Goal: Information Seeking & Learning: Learn about a topic

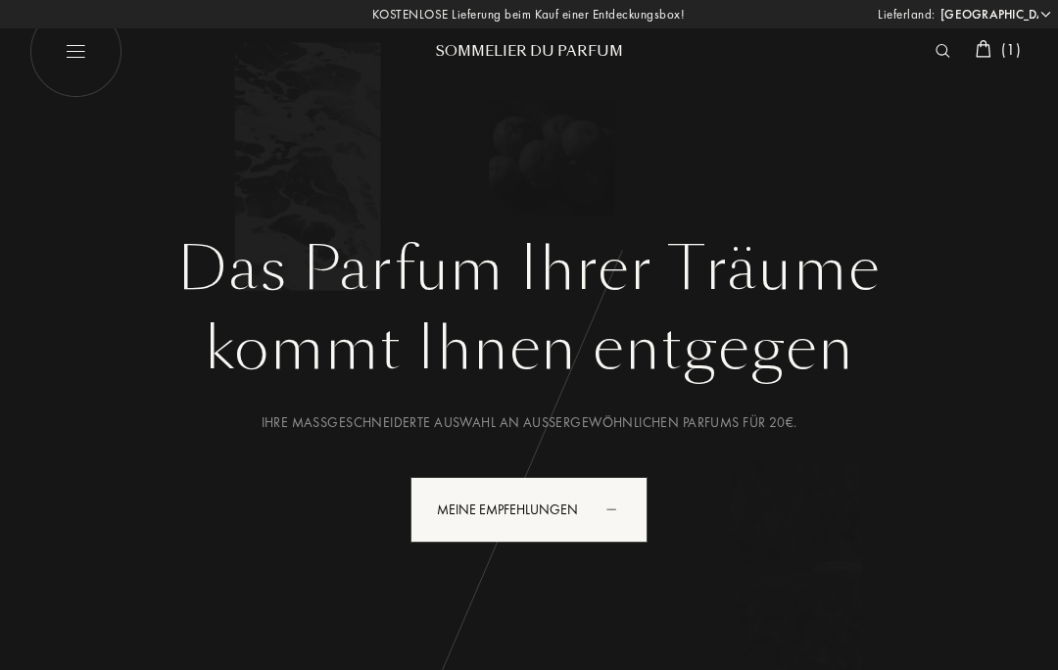
select select "DE"
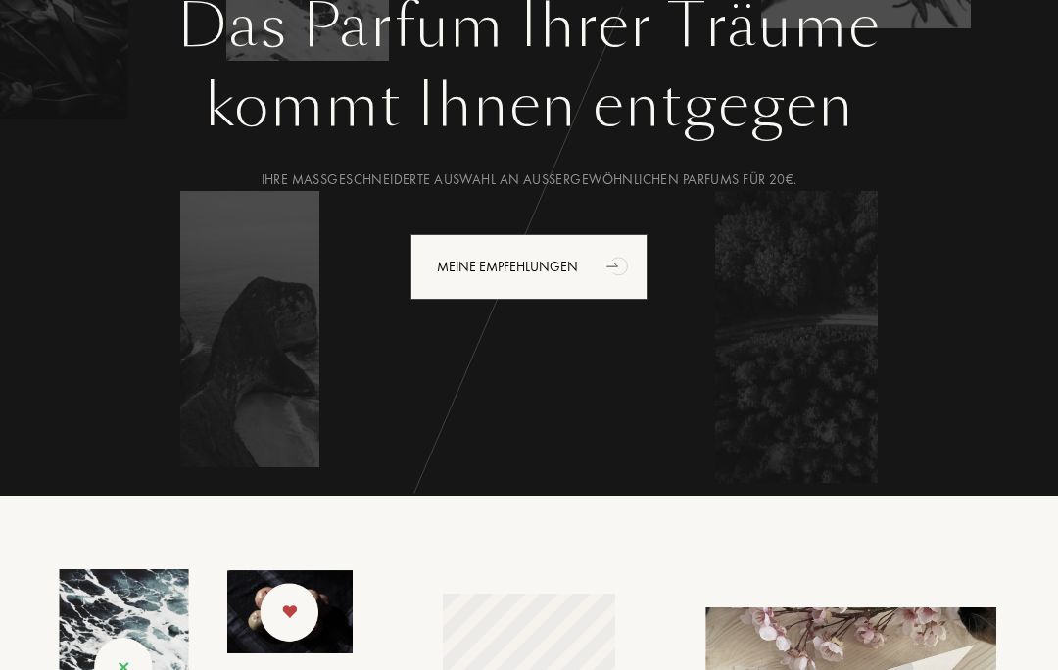
scroll to position [239, 0]
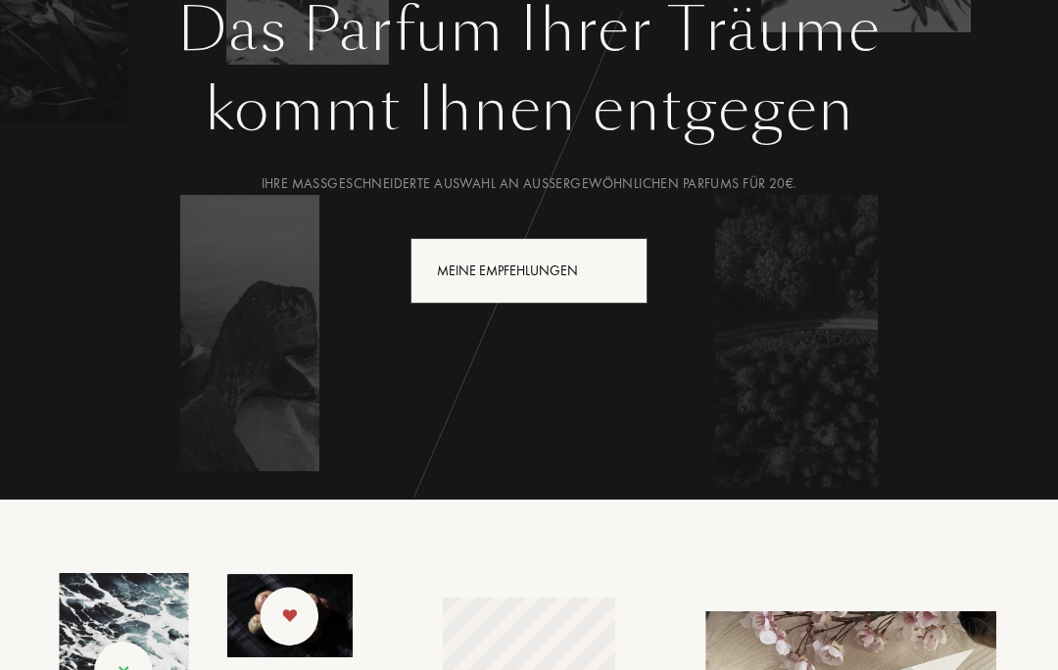
click at [602, 265] on icon "animation" at bounding box center [618, 269] width 39 height 39
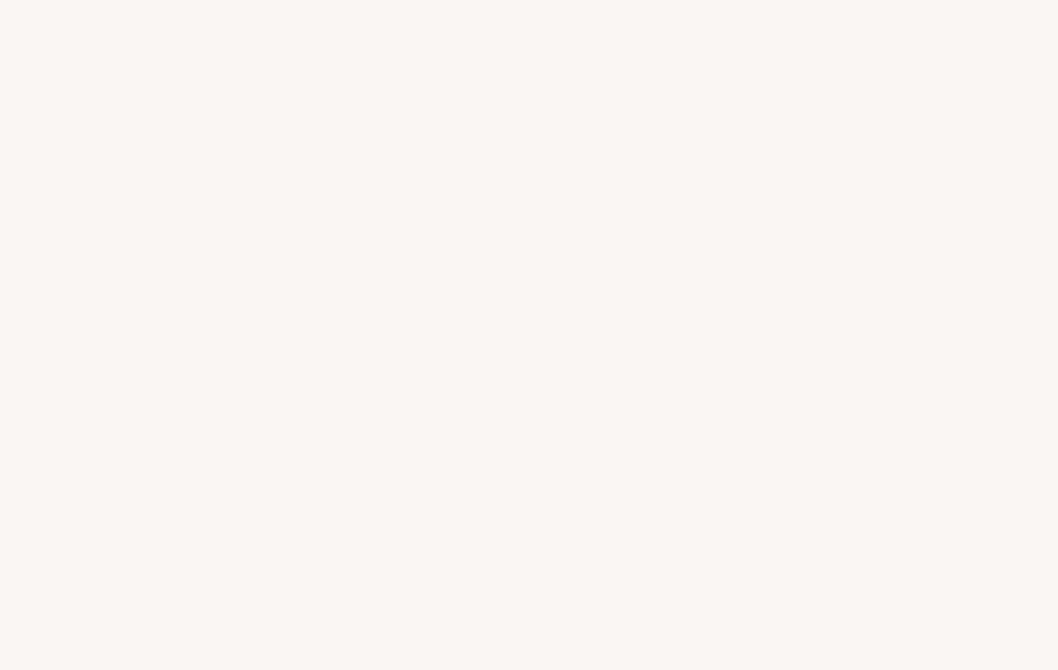
select select "DE"
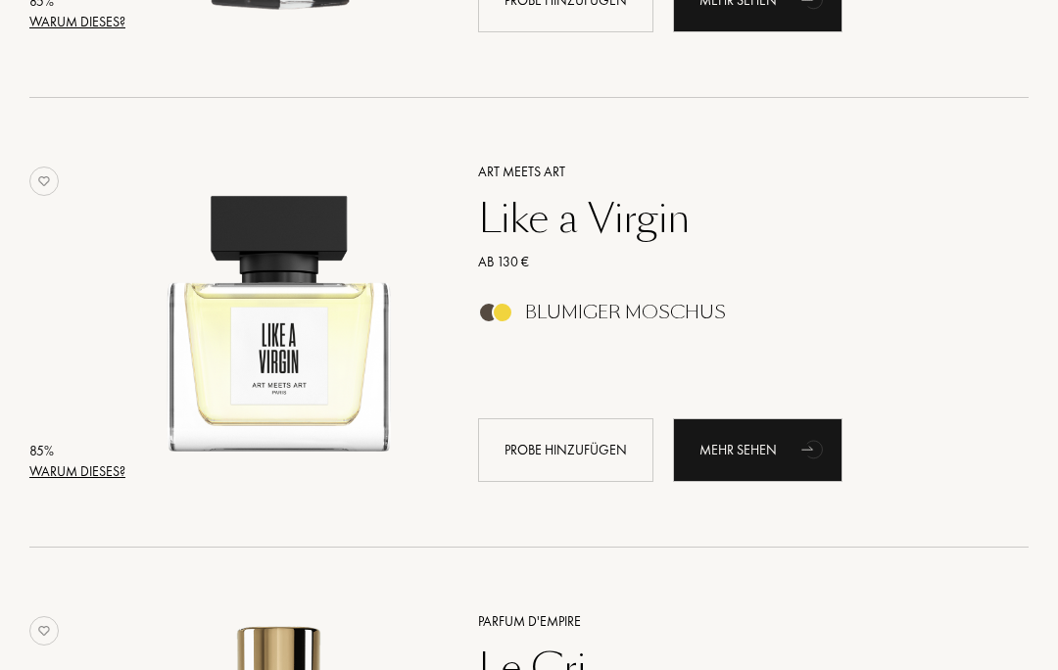
scroll to position [1523, 0]
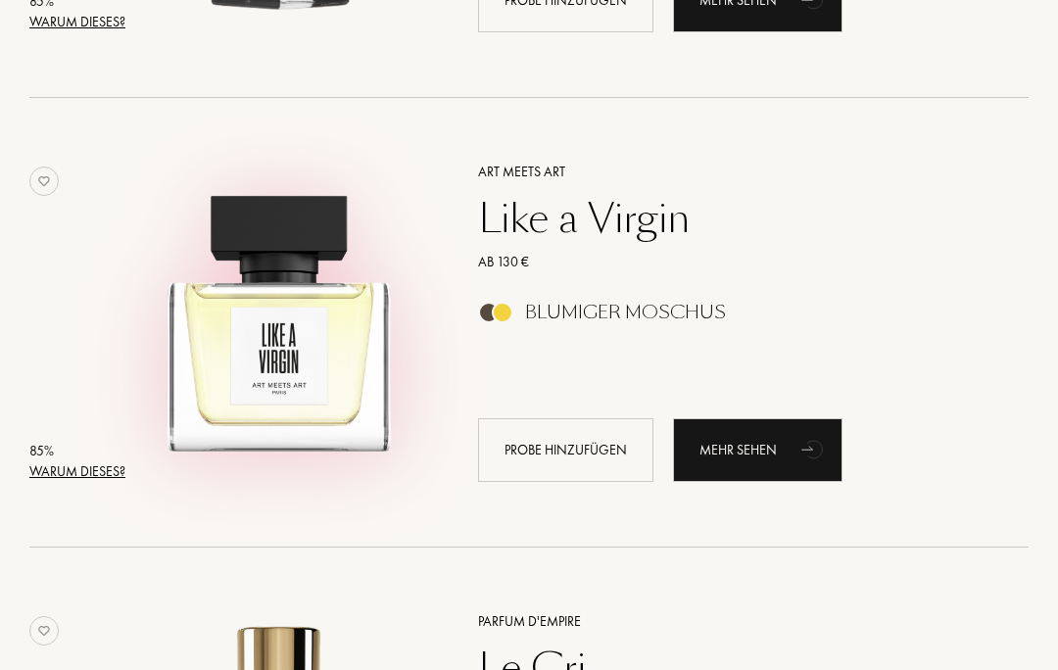
click at [228, 399] on img at bounding box center [279, 313] width 308 height 308
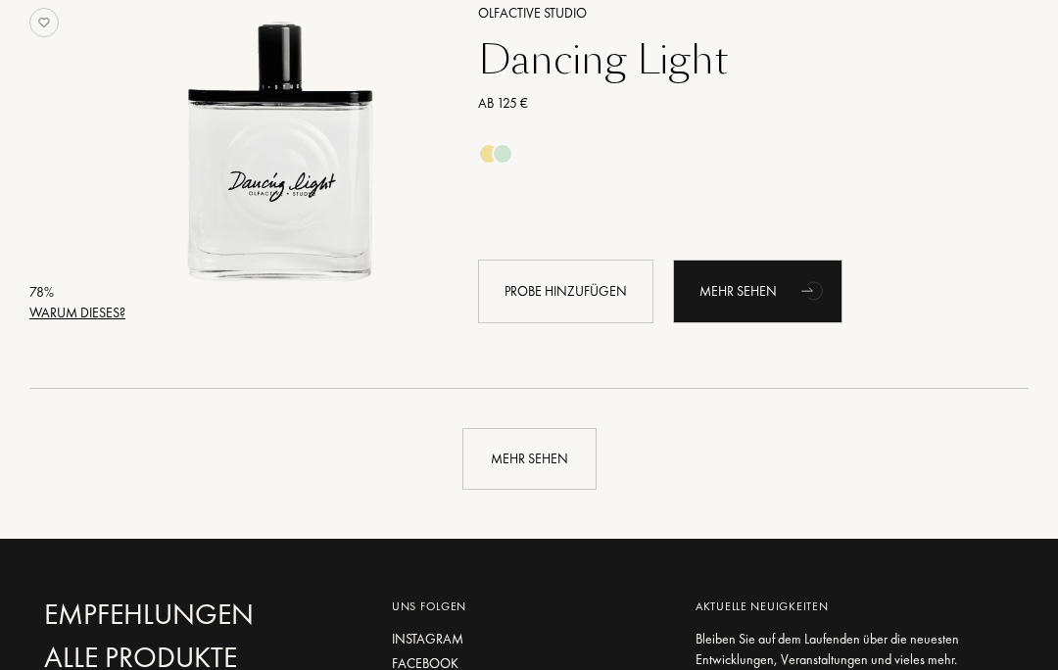
scroll to position [4391, 0]
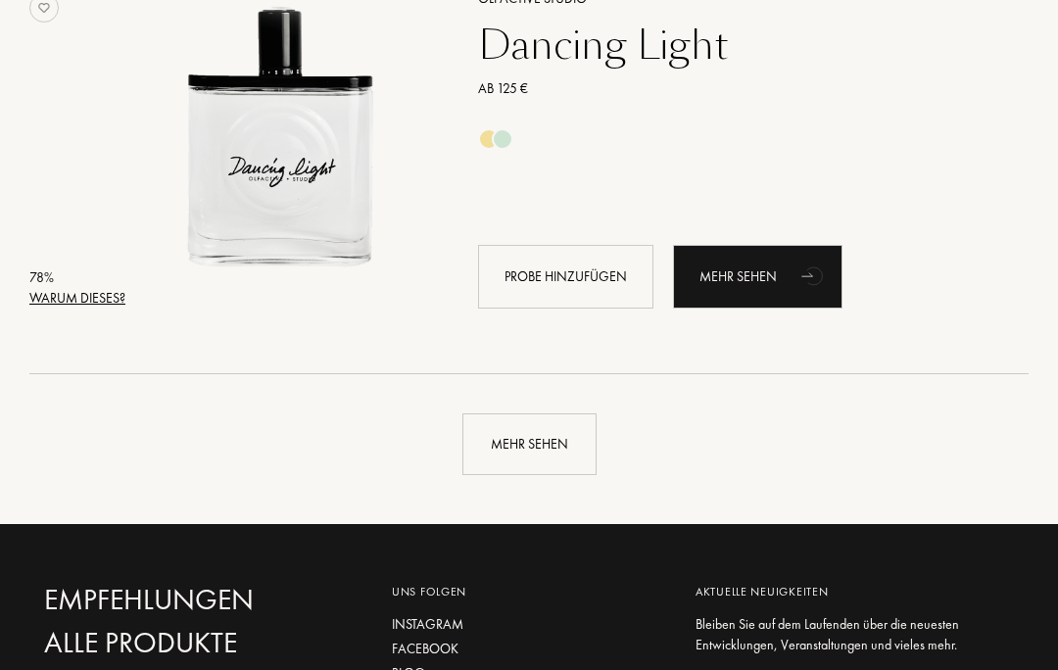
click at [524, 449] on div "Mehr sehen" at bounding box center [529, 444] width 134 height 62
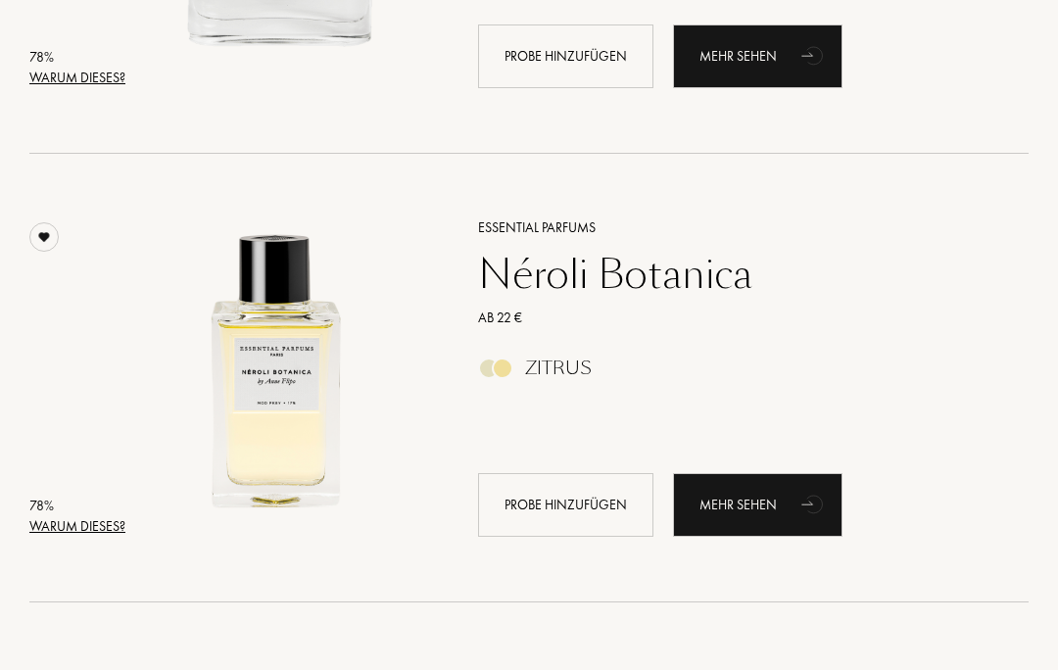
scroll to position [4611, 0]
click at [100, 525] on div "Warum dieses?" at bounding box center [77, 526] width 96 height 21
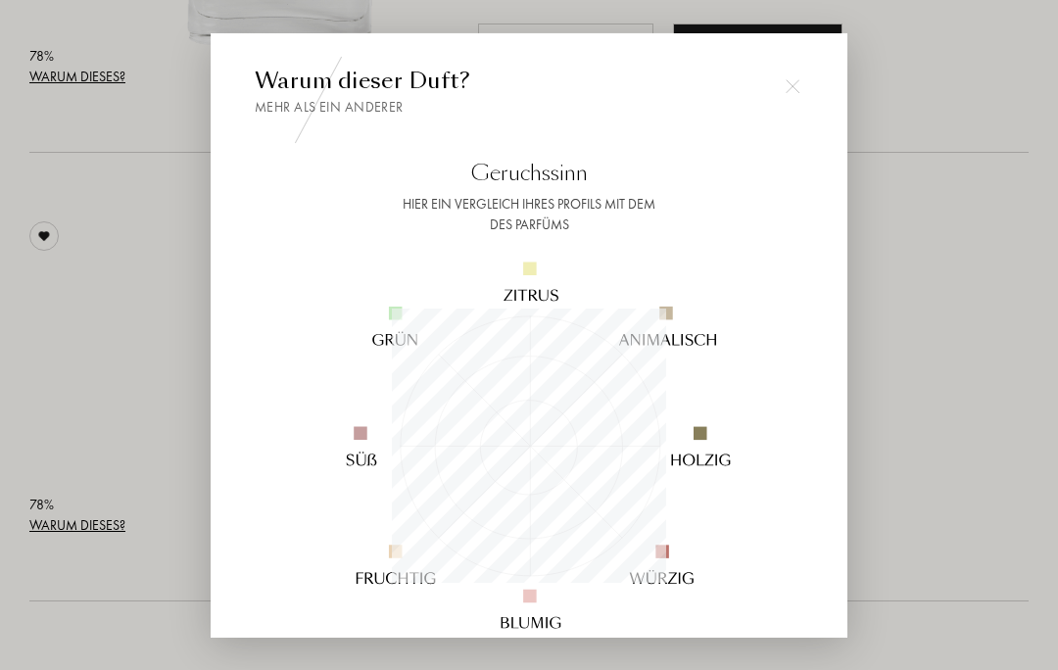
scroll to position [274, 274]
click at [789, 93] on img at bounding box center [793, 86] width 14 height 14
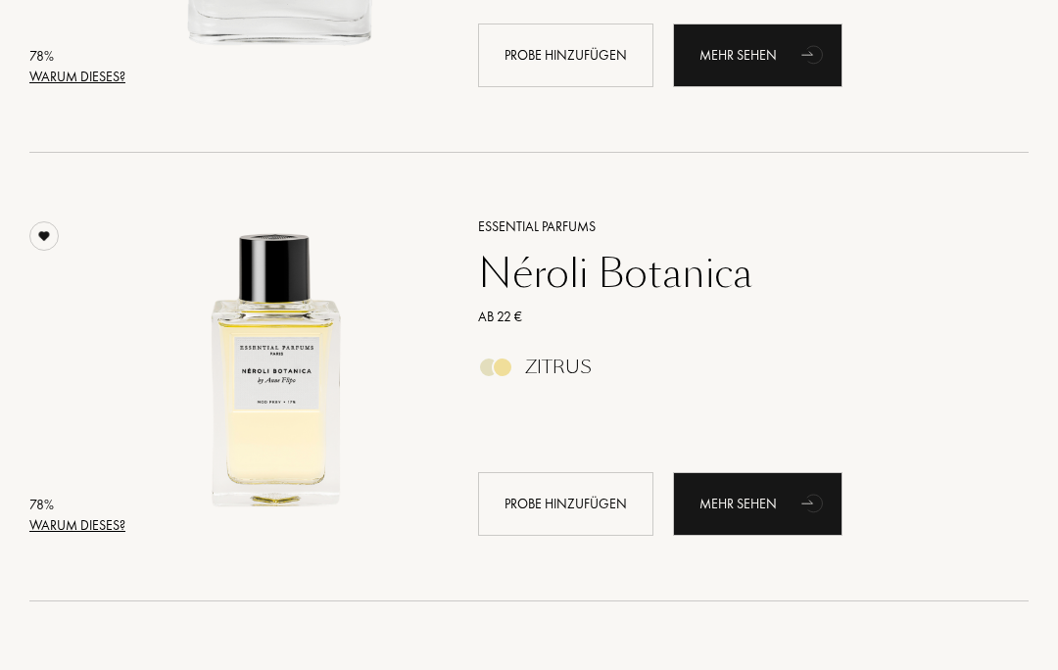
click at [787, 135] on div at bounding box center [529, 377] width 1058 height 755
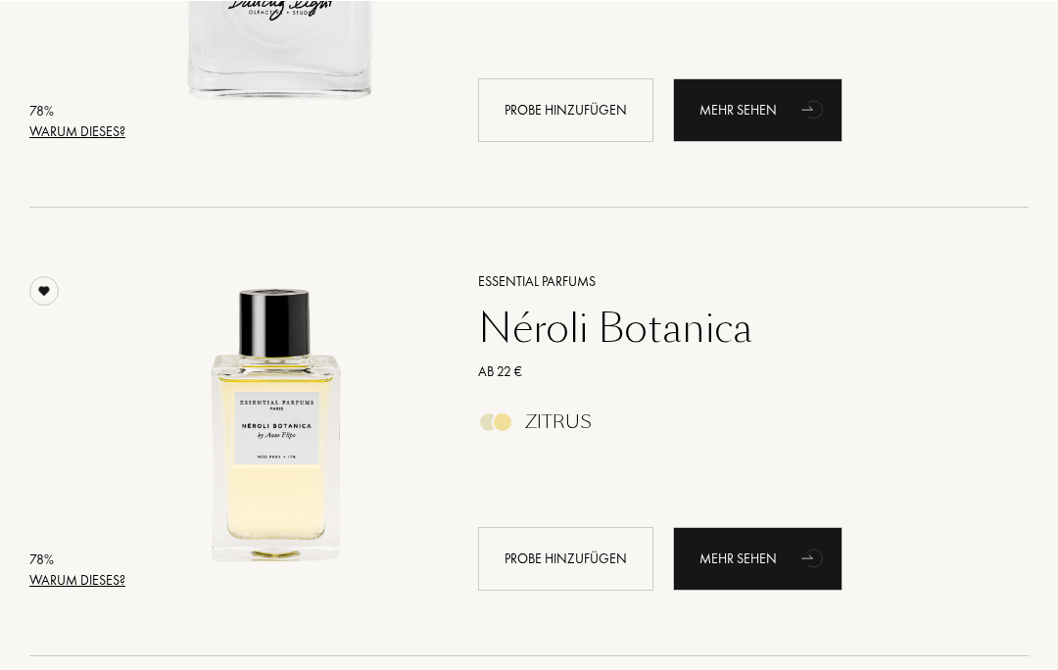
click at [81, 137] on div "Warum dieses?" at bounding box center [77, 130] width 96 height 21
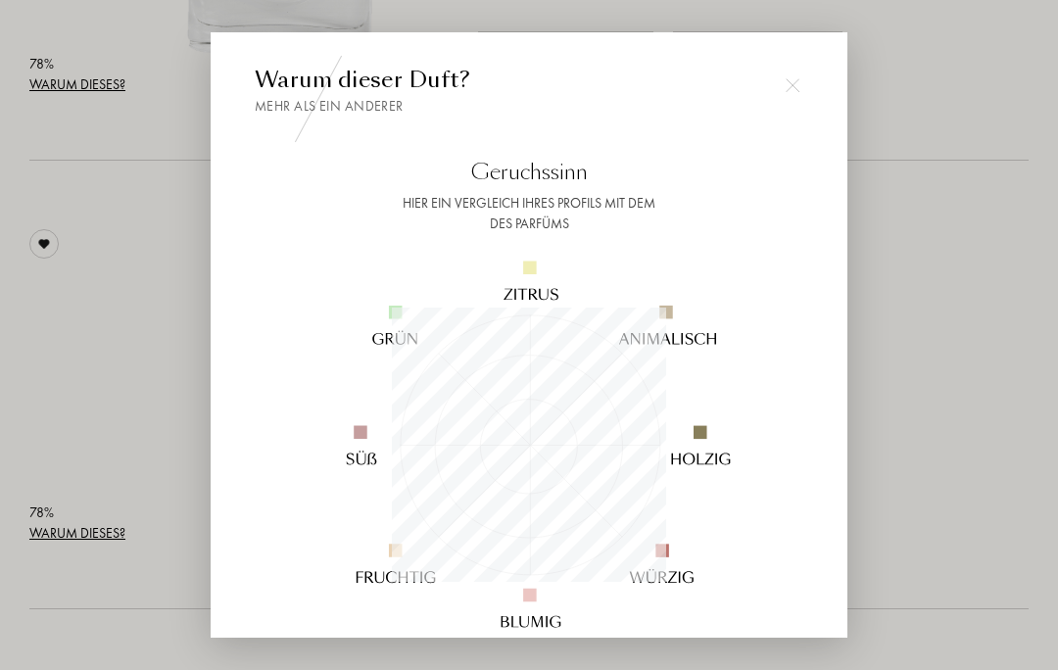
scroll to position [4604, 0]
click at [91, 529] on div at bounding box center [529, 377] width 1058 height 755
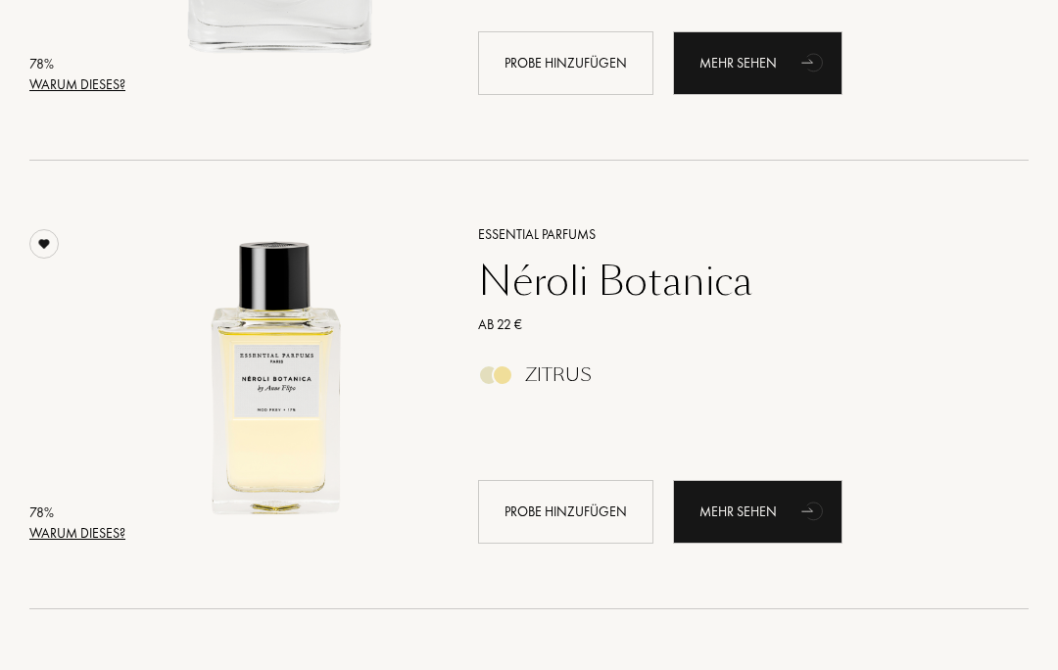
click at [89, 542] on div "Warum dieses?" at bounding box center [77, 533] width 96 height 21
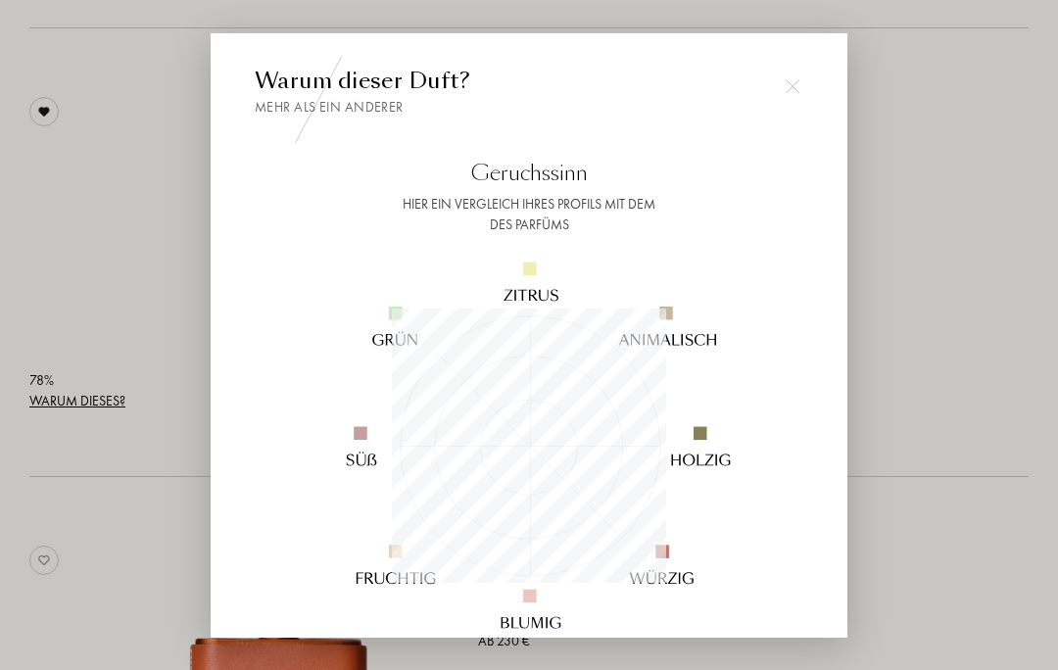
scroll to position [4738, 0]
click at [792, 93] on img at bounding box center [793, 86] width 14 height 14
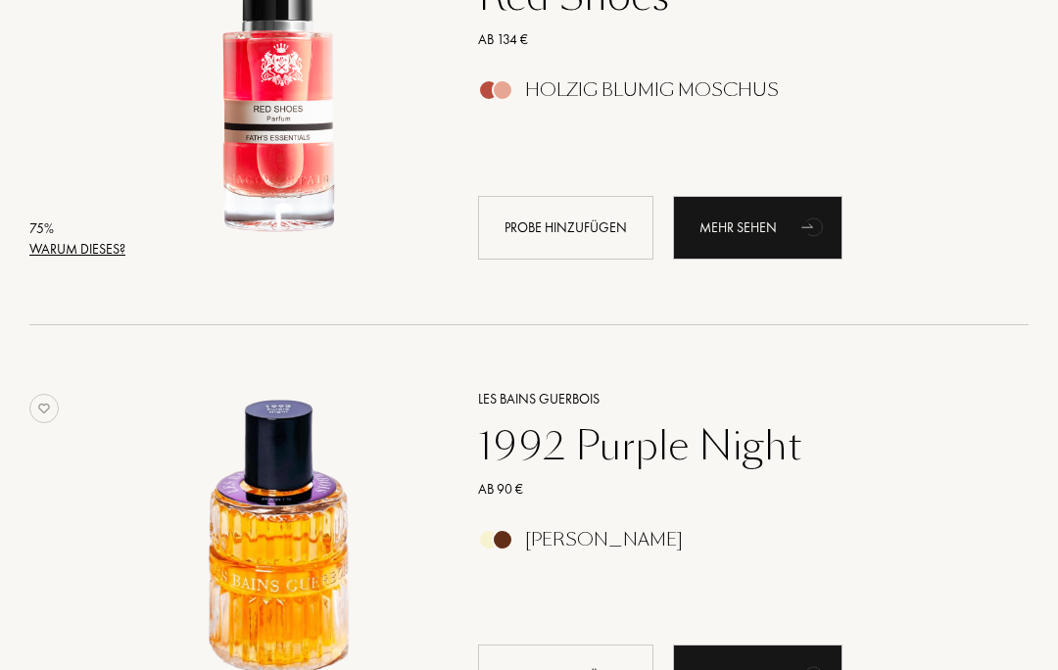
scroll to position [7885, 0]
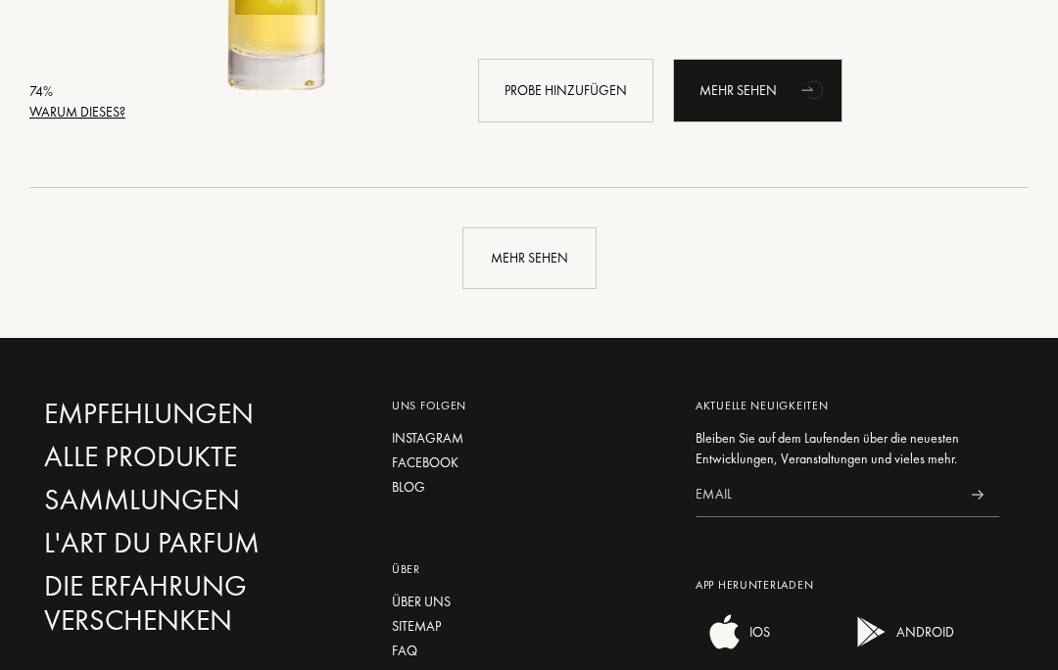
click at [553, 247] on div "Mehr sehen" at bounding box center [529, 259] width 134 height 62
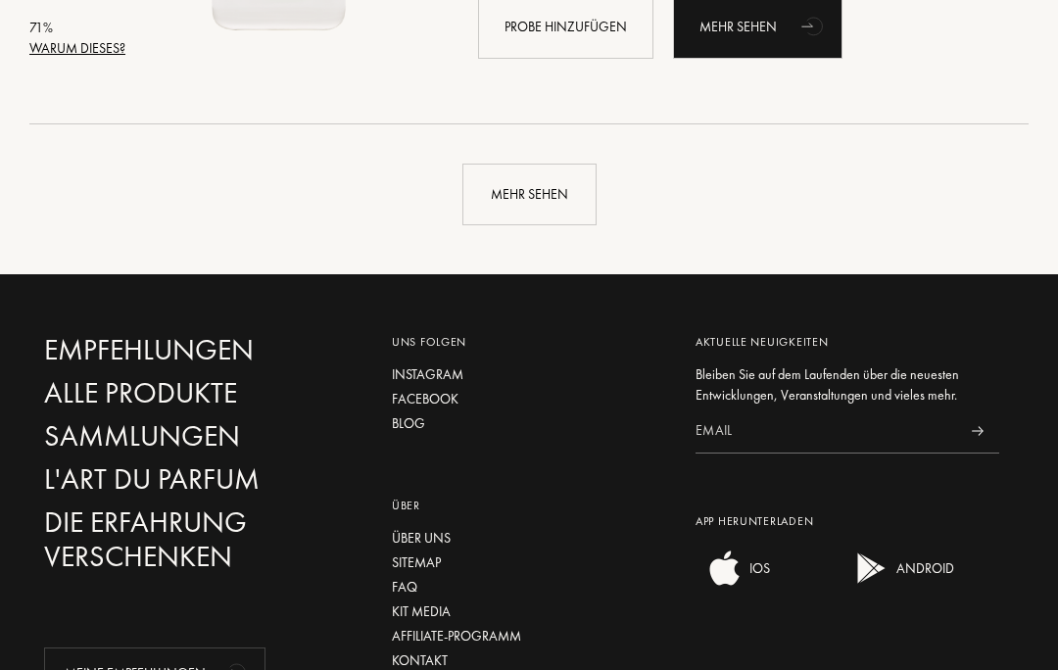
click at [533, 191] on div "Mehr sehen" at bounding box center [529, 196] width 134 height 62
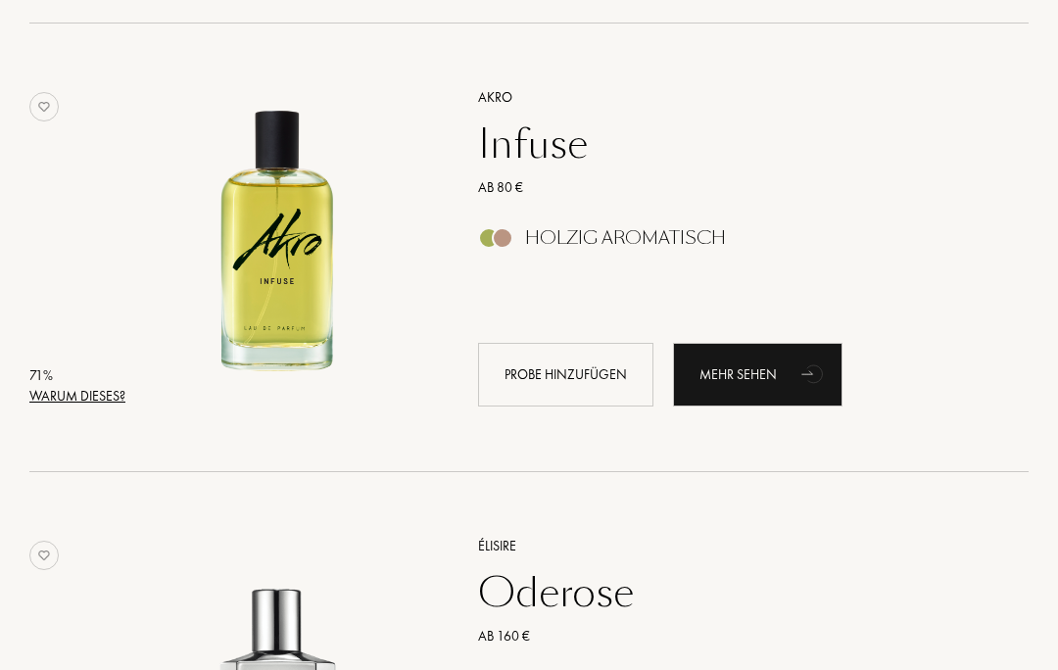
scroll to position [13723, 0]
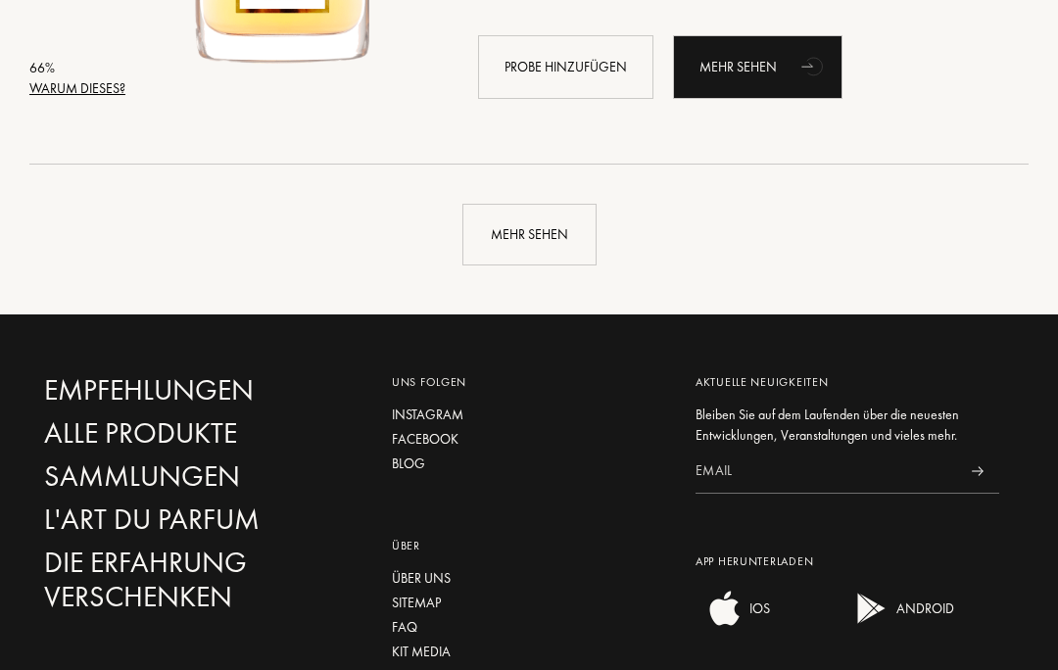
click at [533, 231] on div "Mehr sehen" at bounding box center [529, 236] width 134 height 62
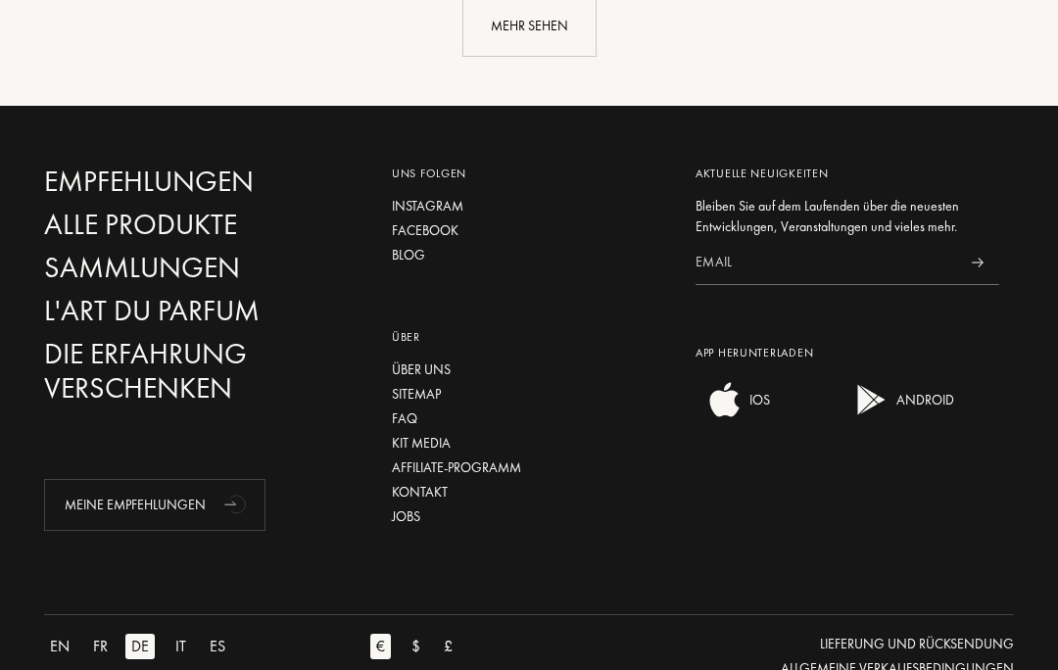
scroll to position [22773, 0]
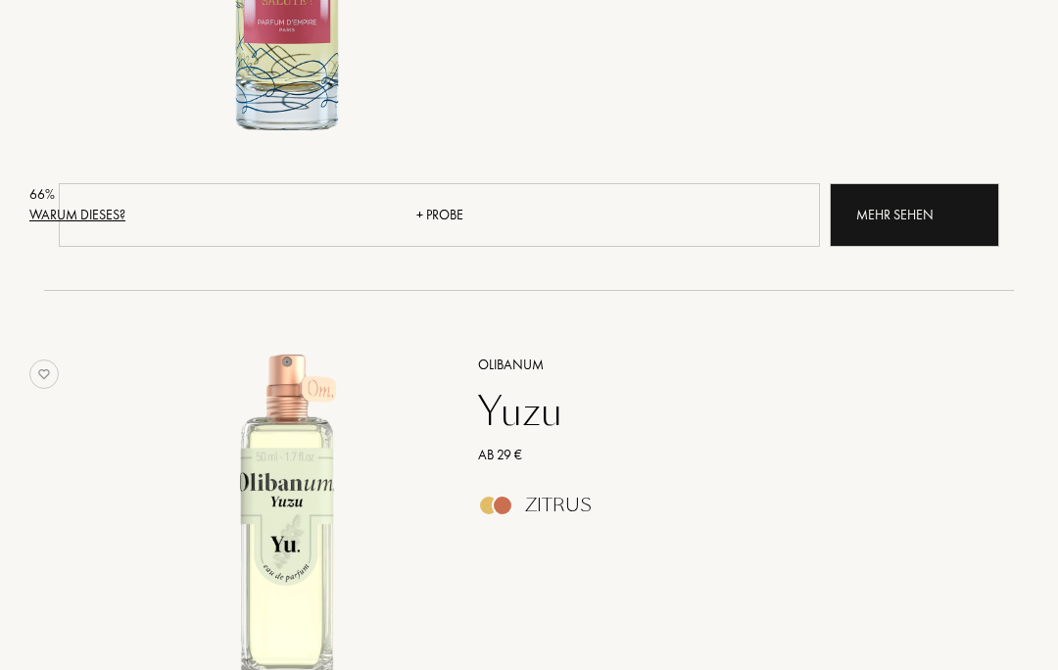
select select "DE"
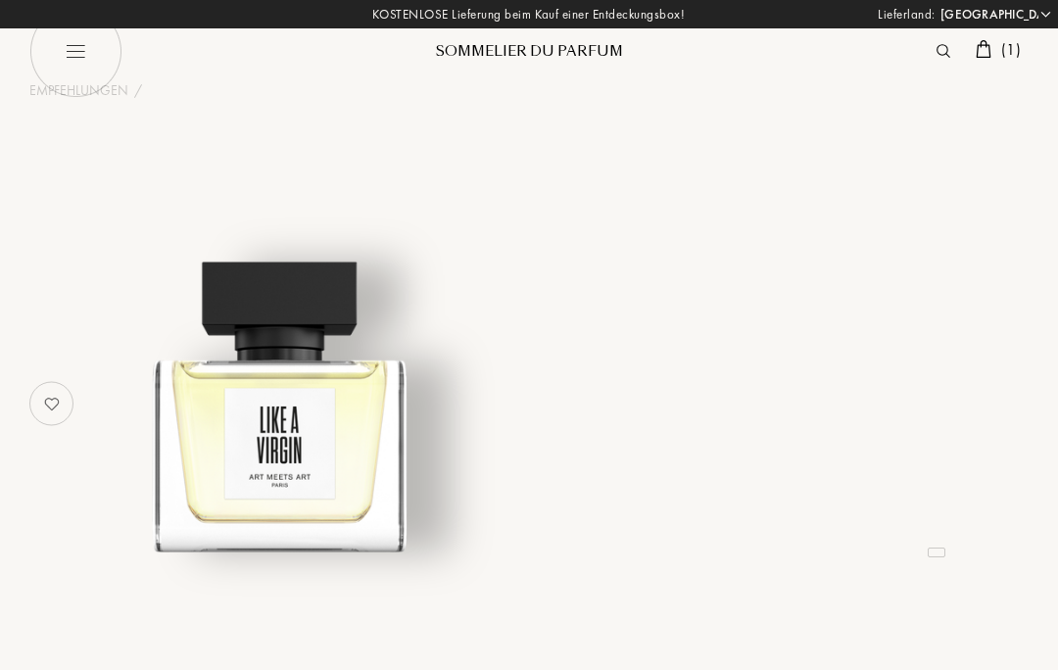
select select "DE"
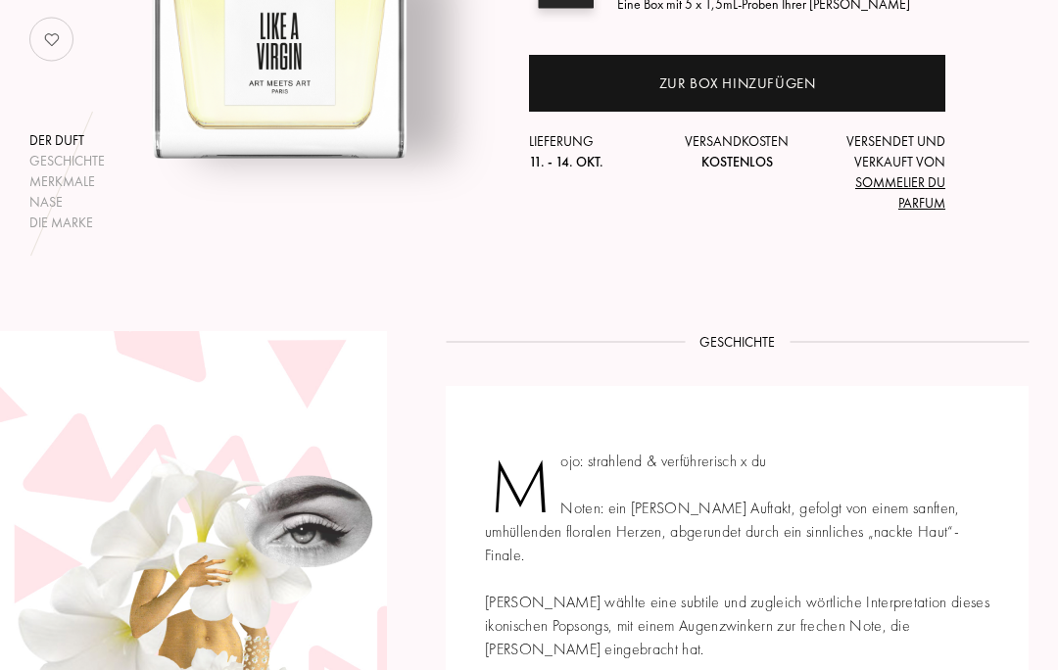
scroll to position [398, 0]
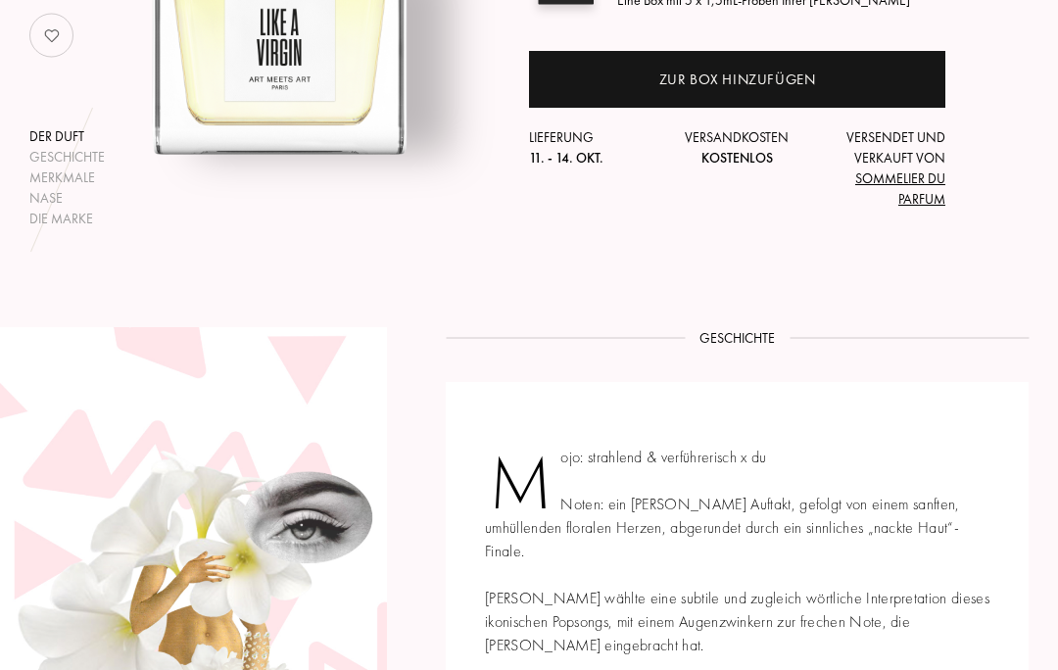
click at [46, 179] on div "Merkmale" at bounding box center [66, 177] width 75 height 21
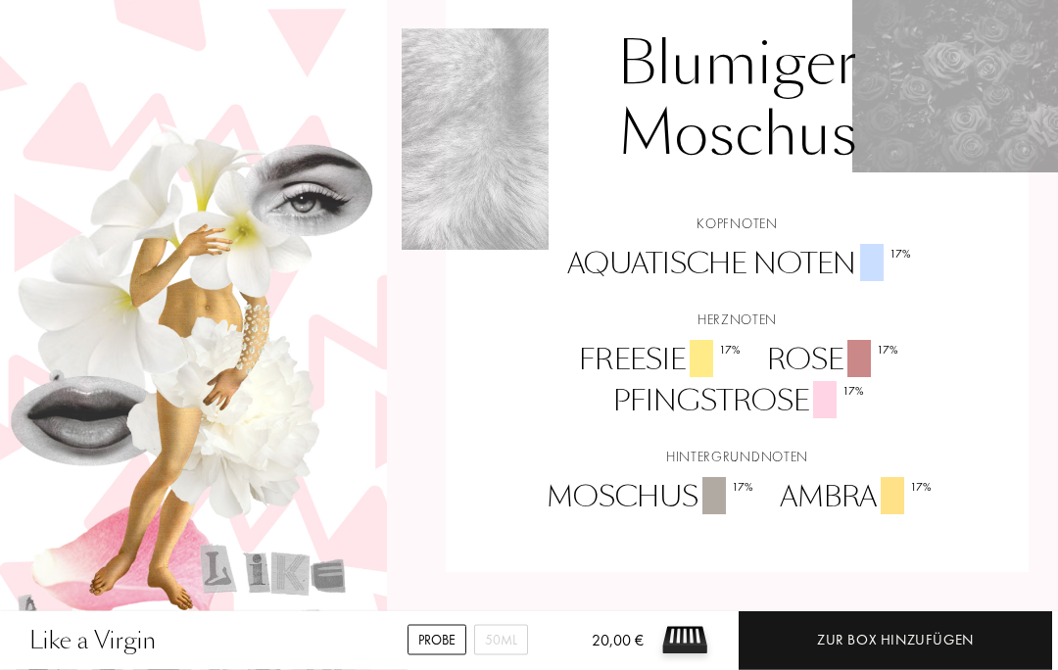
scroll to position [1515, 0]
